Goal: Information Seeking & Learning: Learn about a topic

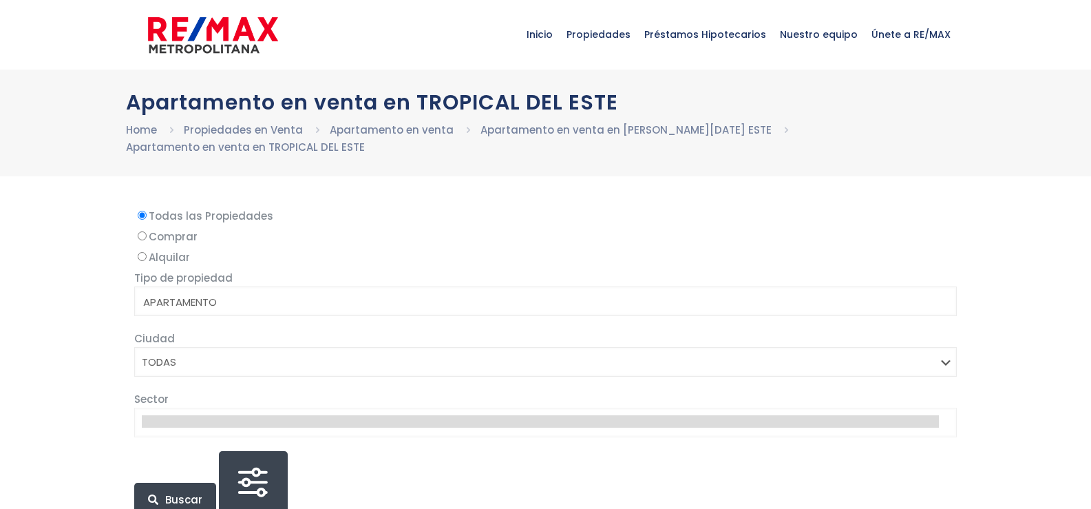
select select
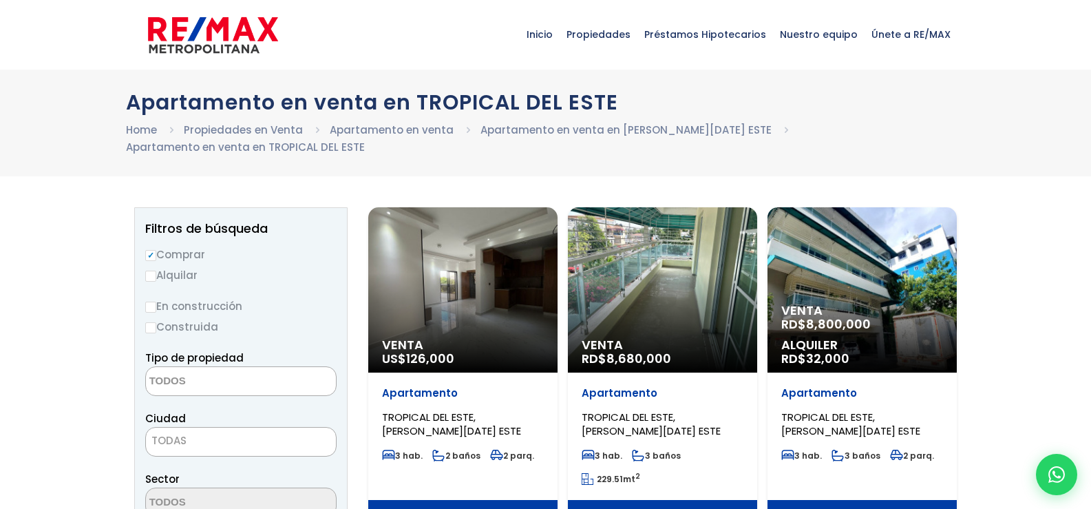
scroll to position [69, 0]
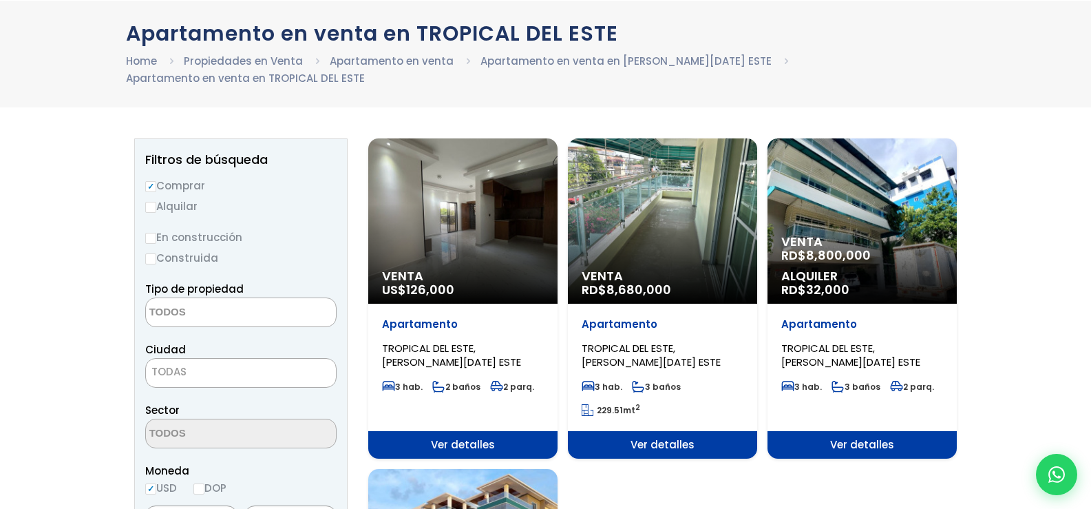
click at [427, 217] on div "Venta US$ 126,000" at bounding box center [462, 220] width 189 height 165
click at [433, 216] on div "Venta US$ 126,000" at bounding box center [462, 220] width 189 height 165
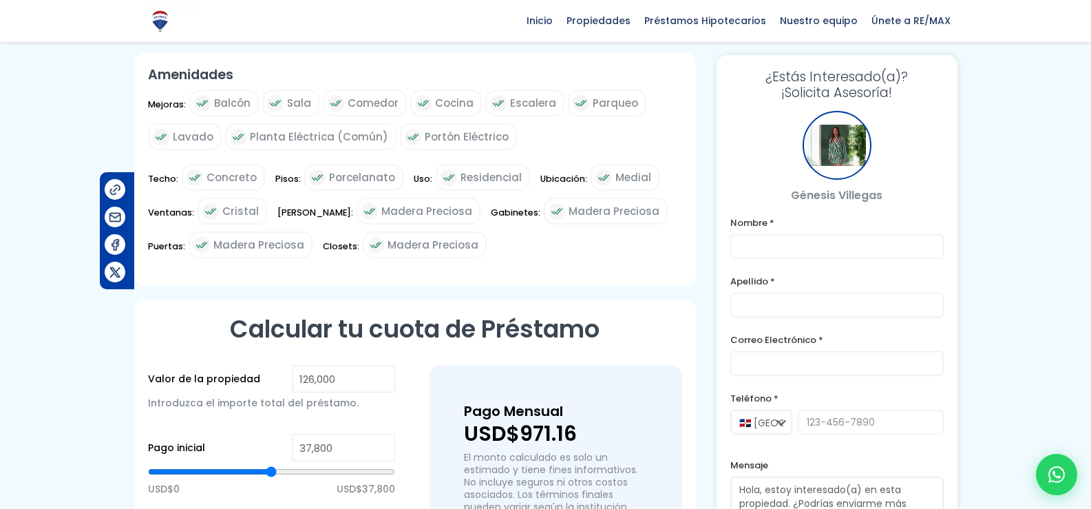
scroll to position [688, 0]
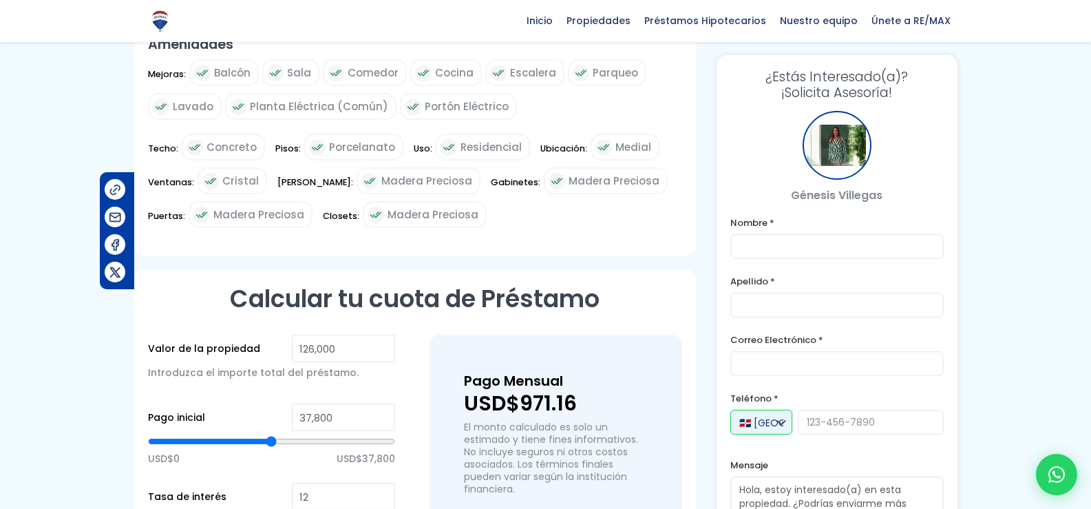
click at [781, 425] on select "🇩🇴 [GEOGRAPHIC_DATA] +1 🇺🇸 [GEOGRAPHIC_DATA] +1 🇪🇸 [GEOGRAPHIC_DATA] +34" at bounding box center [761, 421] width 62 height 25
click at [765, 416] on select "🇩🇴 [GEOGRAPHIC_DATA] +1 🇺🇸 [GEOGRAPHIC_DATA] +1 🇪🇸 [GEOGRAPHIC_DATA] +34" at bounding box center [761, 421] width 62 height 25
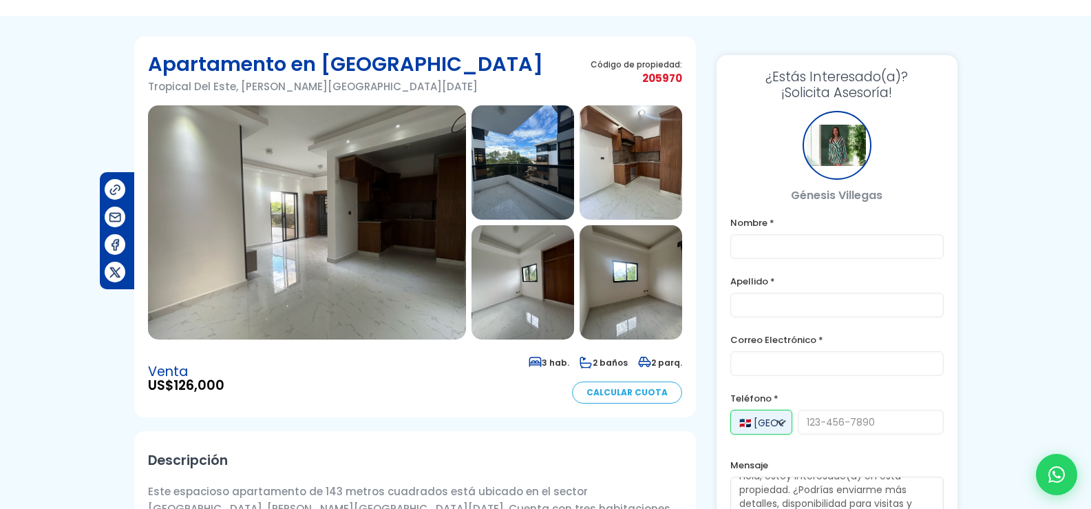
scroll to position [138, 0]
